Goal: Task Accomplishment & Management: Complete application form

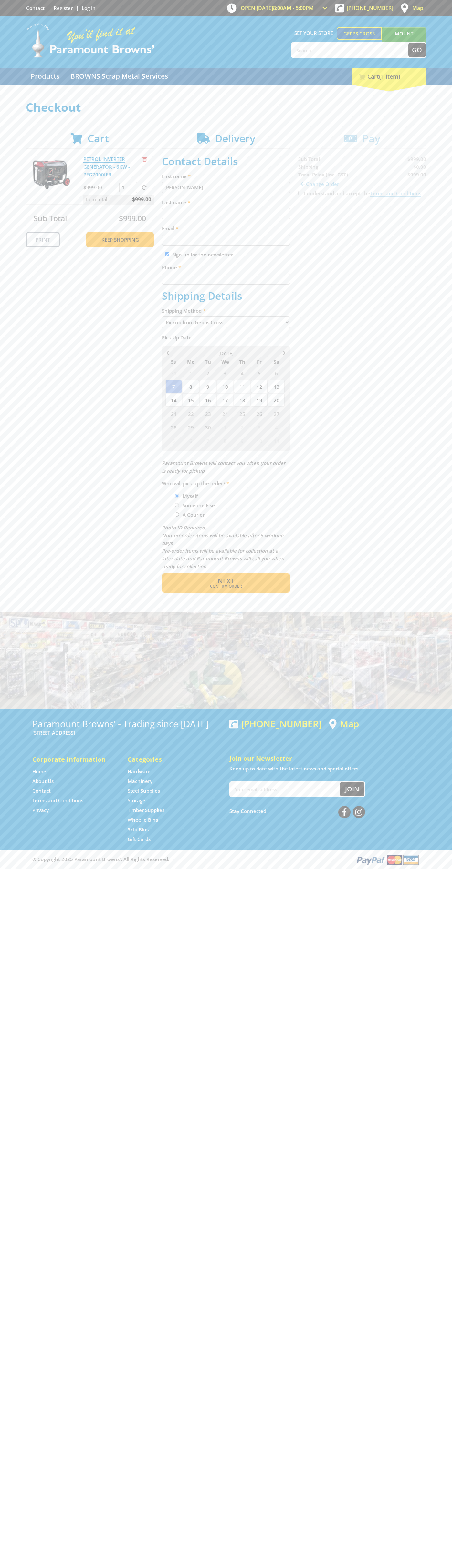
type input "[PERSON_NAME]"
type input "[EMAIL_ADDRESS][DOMAIN_NAME]"
type input "0293744000"
click at [225, 581] on span "Next" at bounding box center [225, 581] width 16 height 9
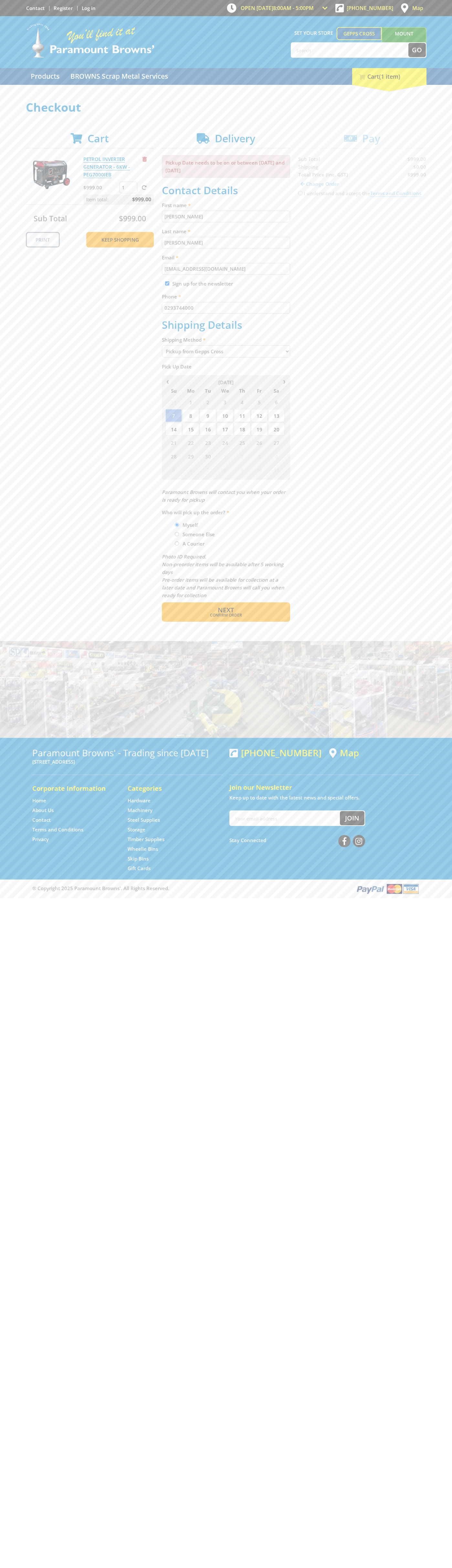
type input "[PERSON_NAME]"
click at [225, 615] on span "Confirm order" at bounding box center [225, 615] width 101 height 4
click at [225, 611] on span "Next" at bounding box center [225, 610] width 16 height 9
